Goal: Task Accomplishment & Management: Manage account settings

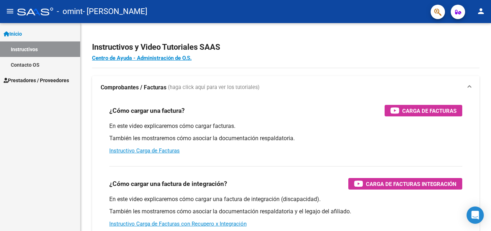
click at [37, 80] on span "Prestadores / Proveedores" at bounding box center [36, 80] width 65 height 8
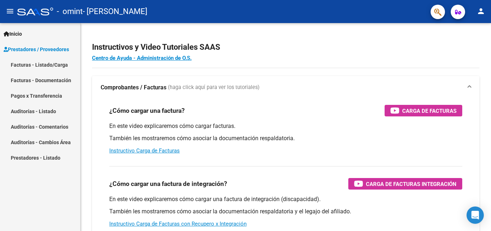
click at [31, 64] on link "Facturas - Listado/Carga" at bounding box center [40, 64] width 80 height 15
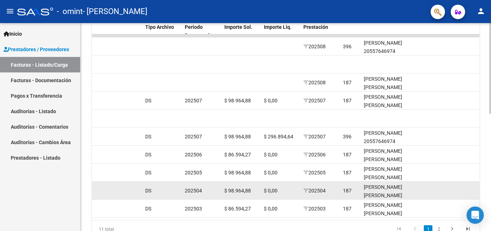
scroll to position [195, 0]
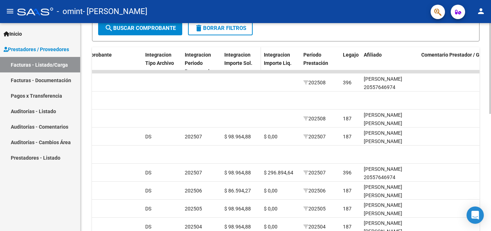
click at [236, 57] on span "Integracion Importe Sol." at bounding box center [239, 59] width 28 height 14
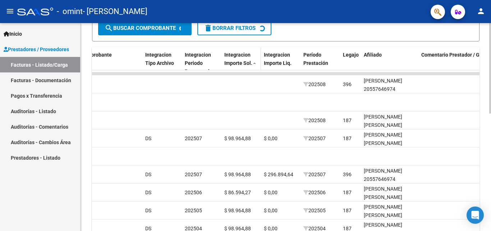
scroll to position [196, 0]
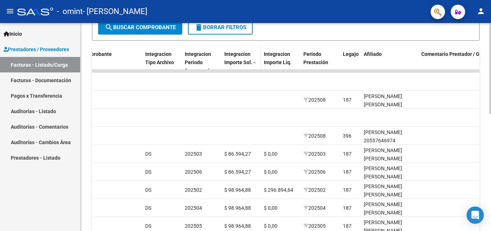
click at [243, 58] on div "Integracion Importe Sol." at bounding box center [242, 58] width 34 height 17
click at [254, 62] on span at bounding box center [255, 62] width 4 height 5
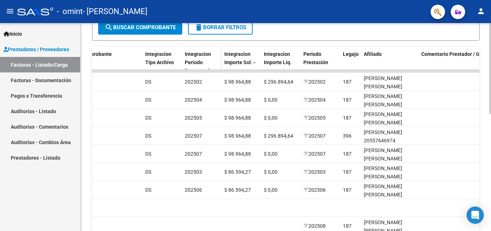
click at [200, 61] on span "Integracion Periodo Presentacion" at bounding box center [200, 62] width 31 height 22
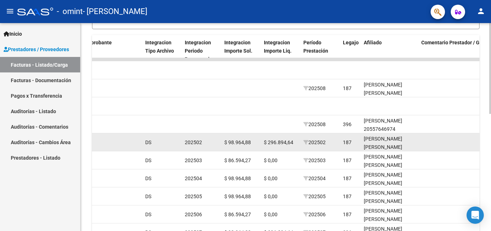
scroll to position [195, 0]
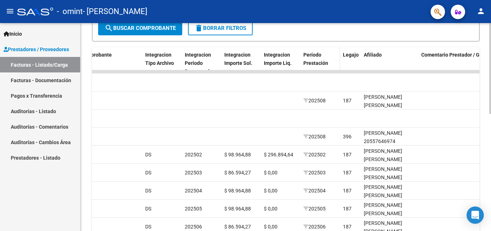
click at [318, 59] on div "Período Prestación" at bounding box center [321, 59] width 34 height 17
click at [317, 64] on span "Período Prestación" at bounding box center [316, 59] width 25 height 14
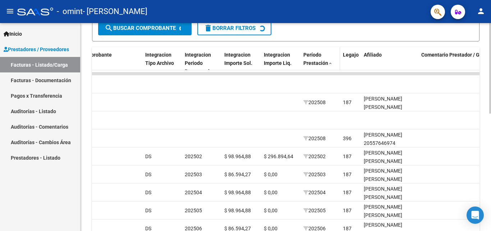
scroll to position [196, 0]
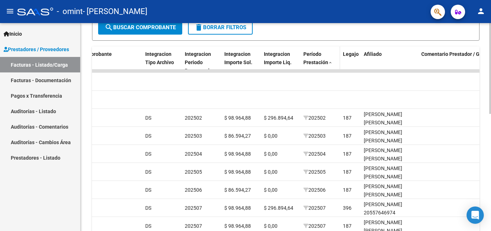
click at [317, 64] on span "Período Prestación" at bounding box center [316, 58] width 25 height 14
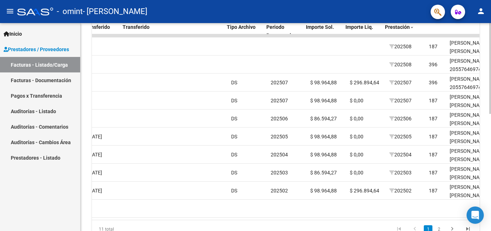
scroll to position [0, 759]
